Goal: Task Accomplishment & Management: Manage account settings

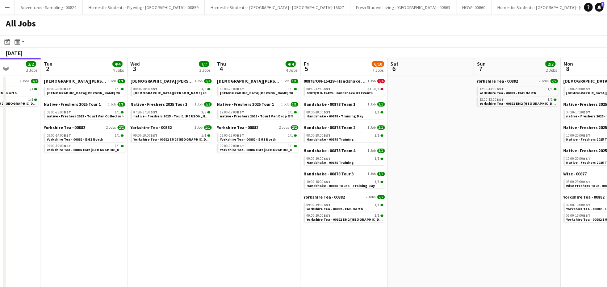
scroll to position [0, 254]
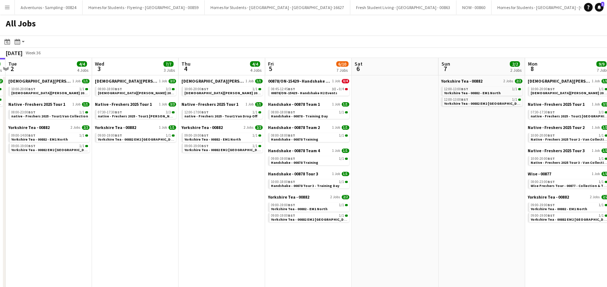
drag, startPoint x: 386, startPoint y: 230, endPoint x: 218, endPoint y: 237, distance: 168.3
click at [218, 237] on app-calendar-viewport "Sat 30 Sun 31 2/2 2 Jobs Mon 1 2/2 2 Jobs Tue 2 4/4 4 Jobs Wed 3 7/7 3 Jobs Thu…" at bounding box center [303, 216] width 607 height 316
click at [301, 186] on span "Handshake - 00878 Tour 3 - Training Day" at bounding box center [305, 185] width 68 height 5
click at [301, 139] on span "Handshake - 00878 Training" at bounding box center [294, 139] width 47 height 5
click at [309, 89] on div "08:45-12:45 BST 3I • 0/4" at bounding box center [309, 89] width 77 height 4
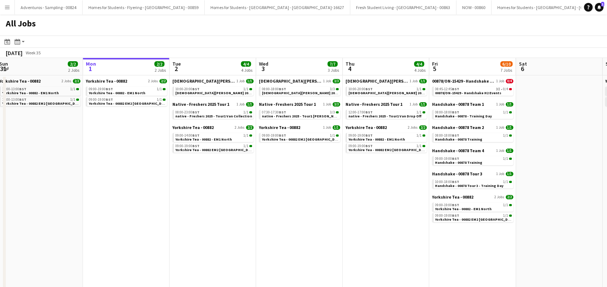
scroll to position [0, 222]
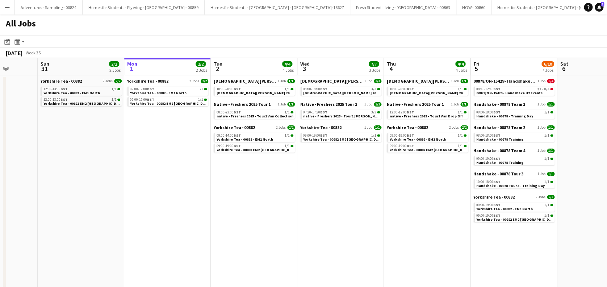
drag, startPoint x: 116, startPoint y: 216, endPoint x: 321, endPoint y: 194, distance: 206.6
click at [321, 194] on app-calendar-viewport "Thu 28 2/2 2 Jobs Fri 29 2/2 2 Jobs Sat 30 Sun 31 2/2 2 Jobs Mon 1 2/2 2 Jobs T…" at bounding box center [303, 216] width 607 height 316
click at [247, 114] on span "native - Freshers 2025 - Tour1 Van Collection" at bounding box center [255, 116] width 77 height 5
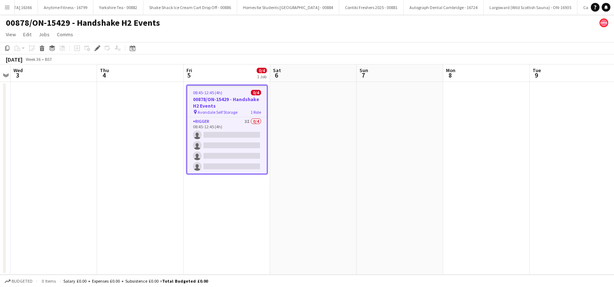
scroll to position [0, 3018]
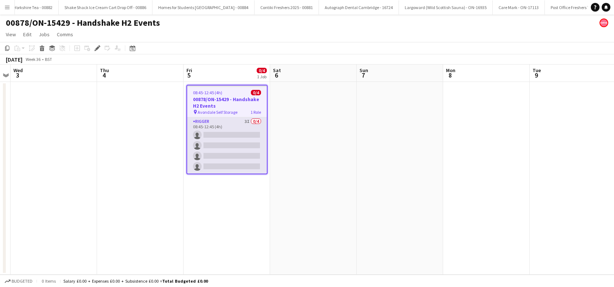
click at [239, 156] on app-card-role "Rigger 3I 0/4 08:45-12:45 (4h) single-neutral-actions single-neutral-actions si…" at bounding box center [227, 145] width 80 height 56
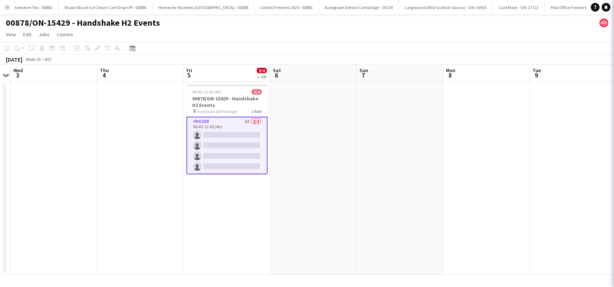
scroll to position [0, 249]
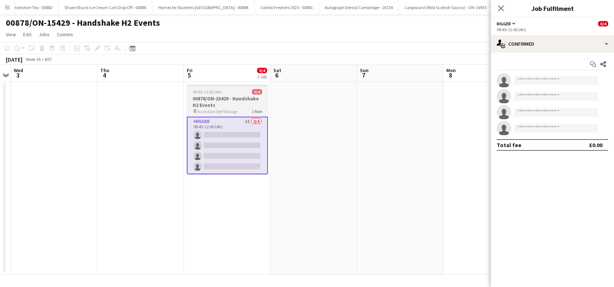
click at [210, 104] on h3 "00878/ON-15429 - Handshake H2 Events" at bounding box center [227, 101] width 81 height 13
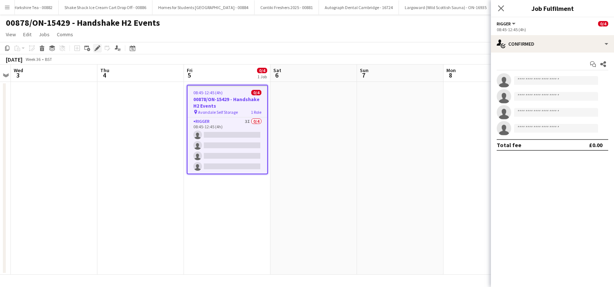
click at [97, 50] on icon "Edit" at bounding box center [98, 48] width 6 height 6
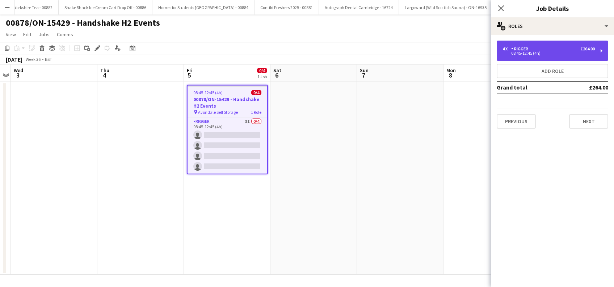
click at [543, 52] on div "08:45-12:45 (4h)" at bounding box center [549, 53] width 92 height 4
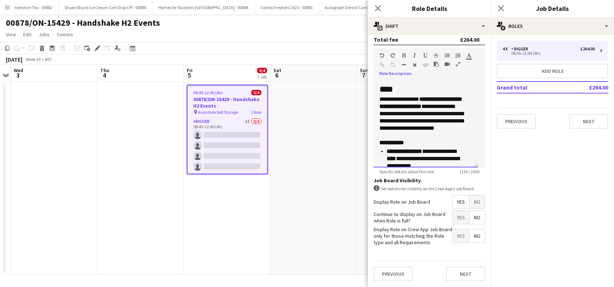
scroll to position [0, 0]
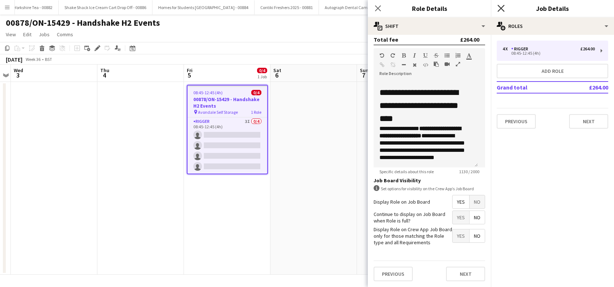
click at [502, 11] on icon "Close pop-in" at bounding box center [501, 8] width 7 height 7
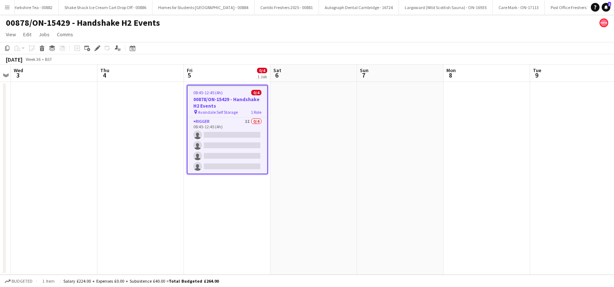
click at [314, 206] on app-date-cell at bounding box center [314, 178] width 87 height 193
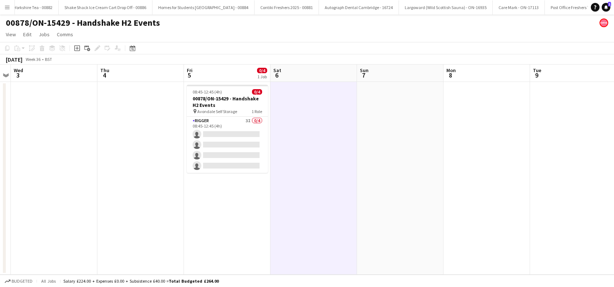
scroll to position [0, 249]
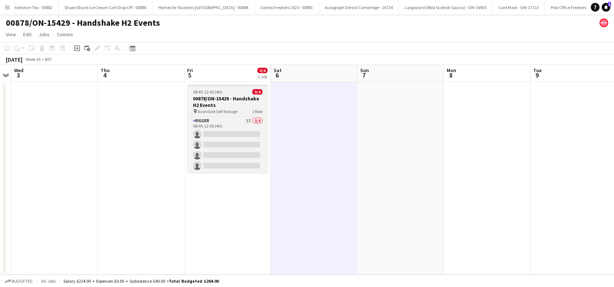
click at [218, 104] on h3 "00878/ON-15429 - Handshake H2 Events" at bounding box center [227, 101] width 81 height 13
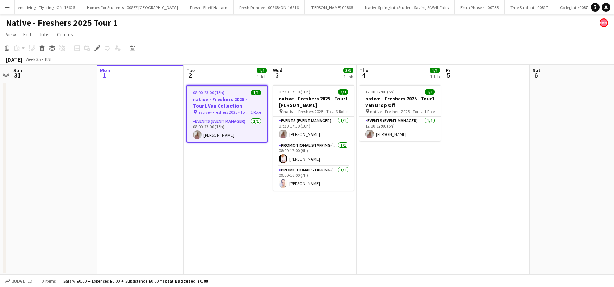
scroll to position [0, 760]
click at [205, 93] on span "08:00-23:00 (15h)" at bounding box center [209, 92] width 32 height 5
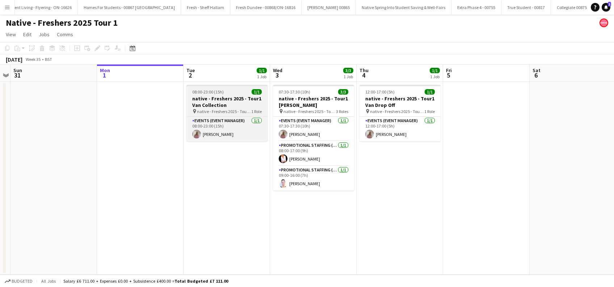
click at [207, 107] on h3 "native - Freshers 2025 - Tour1 Van Collection" at bounding box center [227, 101] width 81 height 13
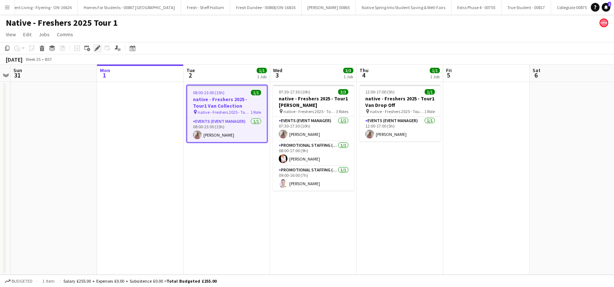
click at [98, 46] on icon "Edit" at bounding box center [98, 48] width 6 height 6
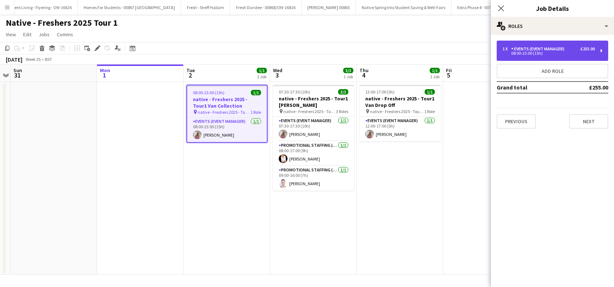
click at [538, 47] on div "Events (Event Manager)" at bounding box center [540, 48] width 56 height 5
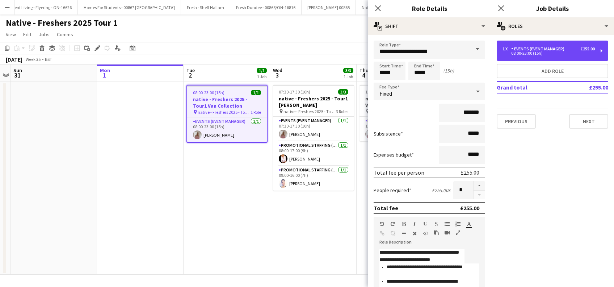
scroll to position [0, 0]
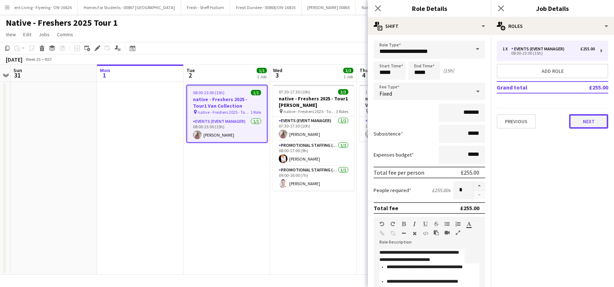
click at [581, 122] on button "Next" at bounding box center [588, 121] width 39 height 14
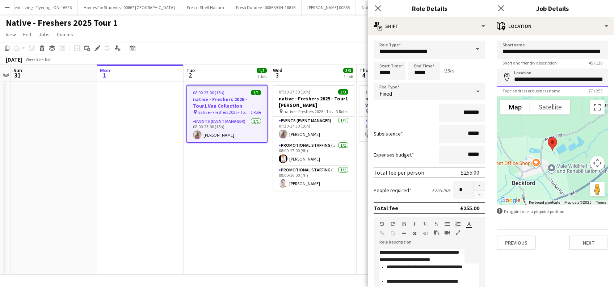
click at [564, 76] on input "**********" at bounding box center [553, 77] width 112 height 18
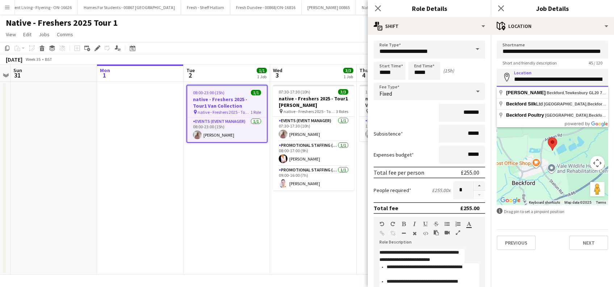
click at [571, 81] on input "**********" at bounding box center [553, 77] width 112 height 18
click at [545, 261] on mat-expansion-panel "**********" at bounding box center [552, 161] width 123 height 252
click at [534, 79] on input "**********" at bounding box center [553, 77] width 112 height 18
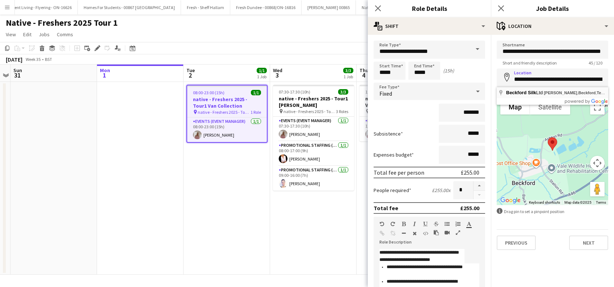
type input "**********"
click at [584, 79] on input "**********" at bounding box center [553, 77] width 112 height 18
